Goal: Information Seeking & Learning: Learn about a topic

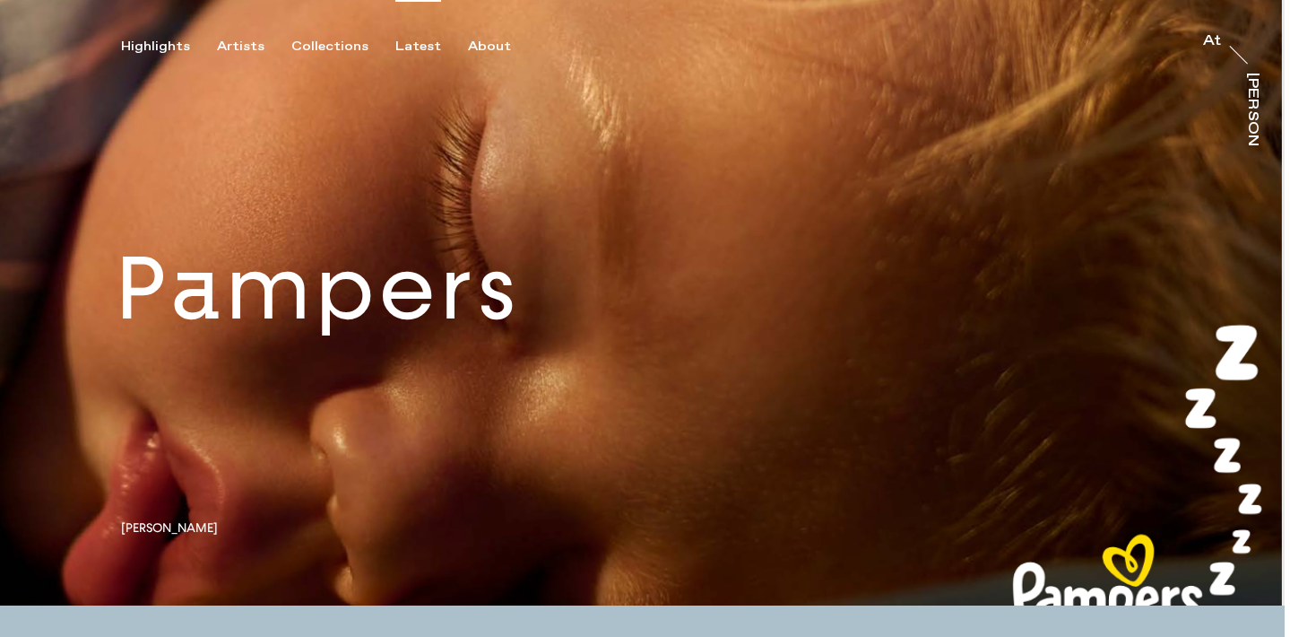
click at [406, 51] on div "Latest" at bounding box center [418, 47] width 46 height 16
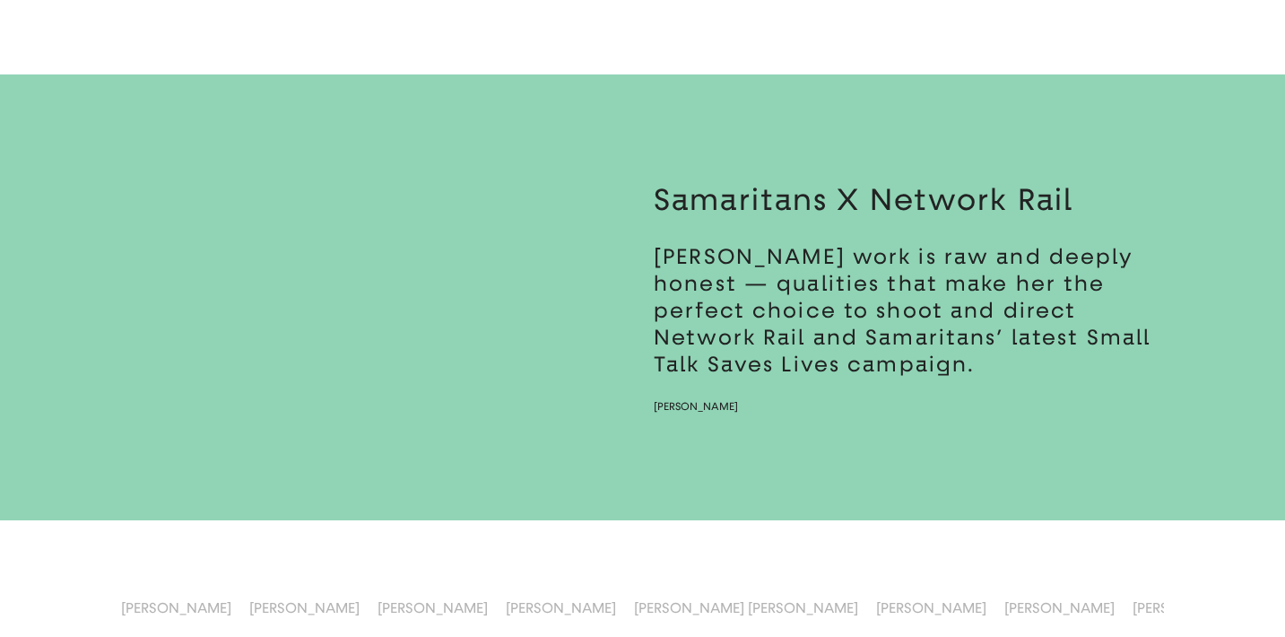
scroll to position [12882, 0]
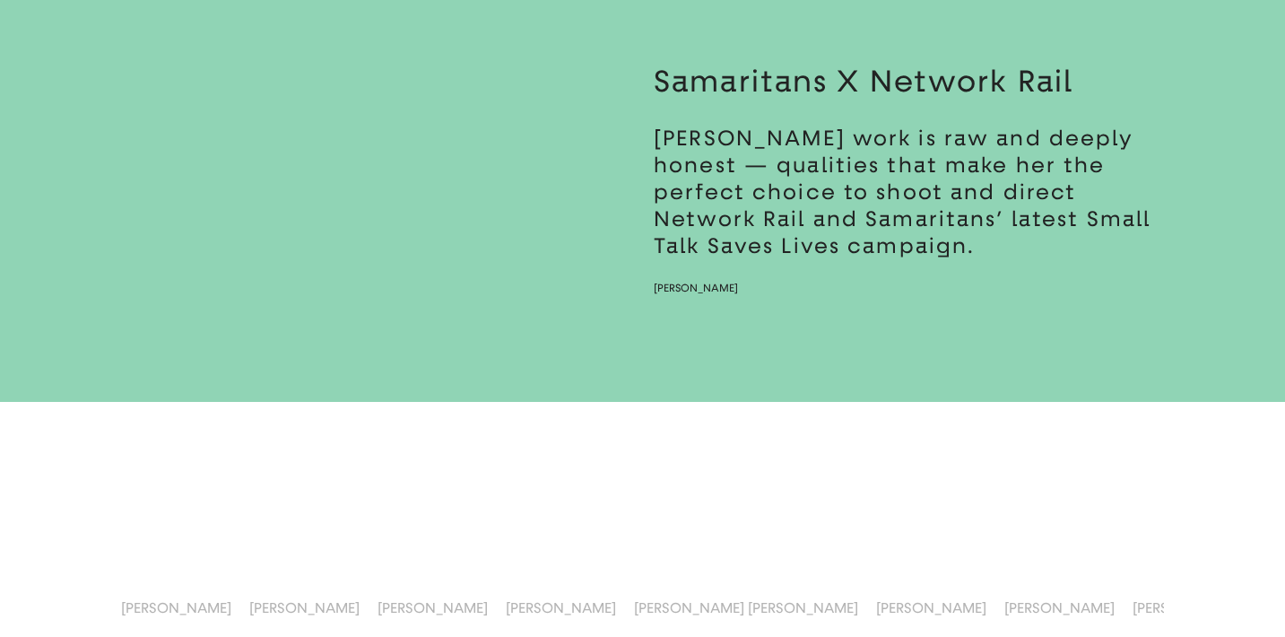
click at [528, 602] on span "[PERSON_NAME]" at bounding box center [561, 607] width 110 height 17
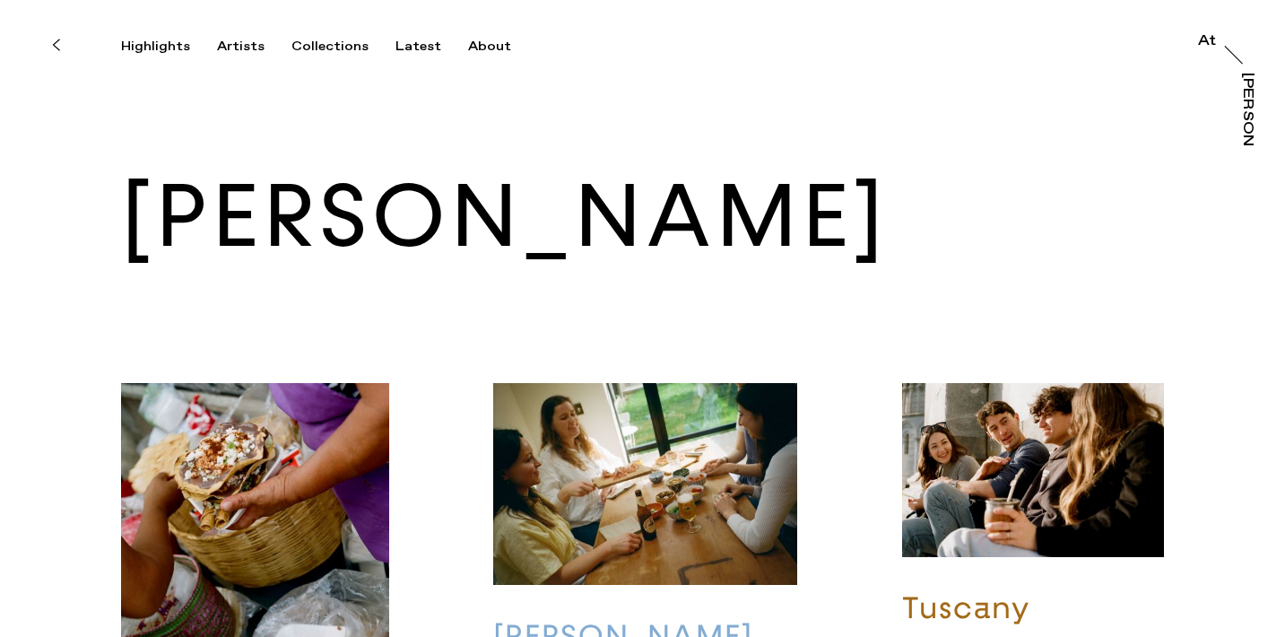
click at [410, 55] on h1 "[PERSON_NAME]" at bounding box center [642, 136] width 1285 height 273
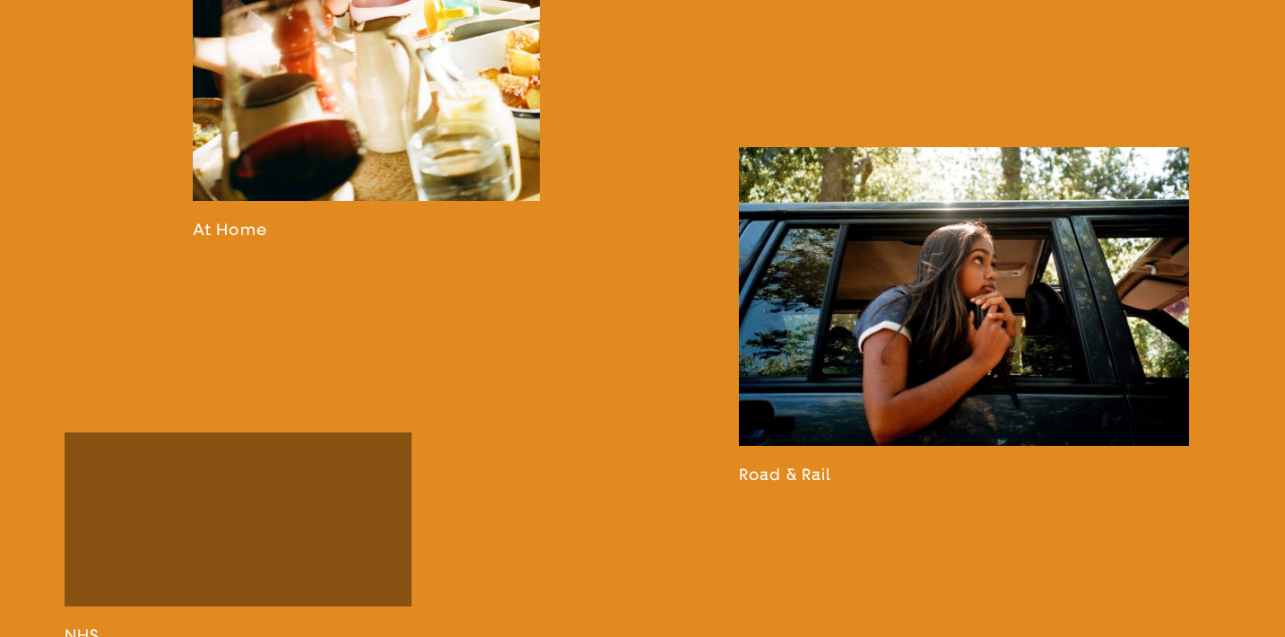
scroll to position [2103, 0]
